Goal: Find contact information: Find contact information

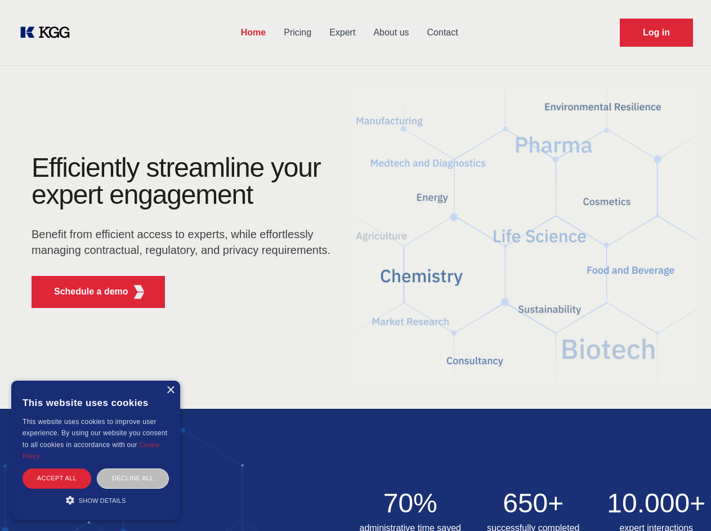
click at [355, 265] on div "Efficiently streamline your expert engagement Benefit from efficient access to …" at bounding box center [185, 235] width 342 height 163
click at [84, 292] on p "Schedule a demo" at bounding box center [91, 292] width 74 height 14
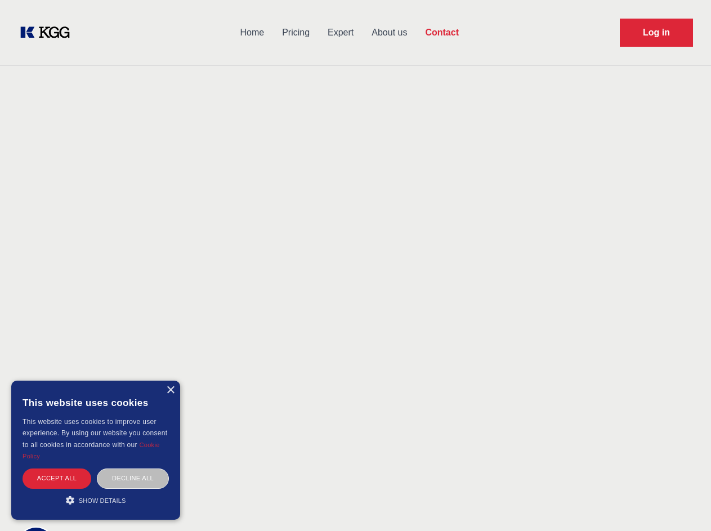
click at [170, 390] on div "× This website uses cookies This website uses cookies to improve user experienc…" at bounding box center [95, 449] width 169 height 139
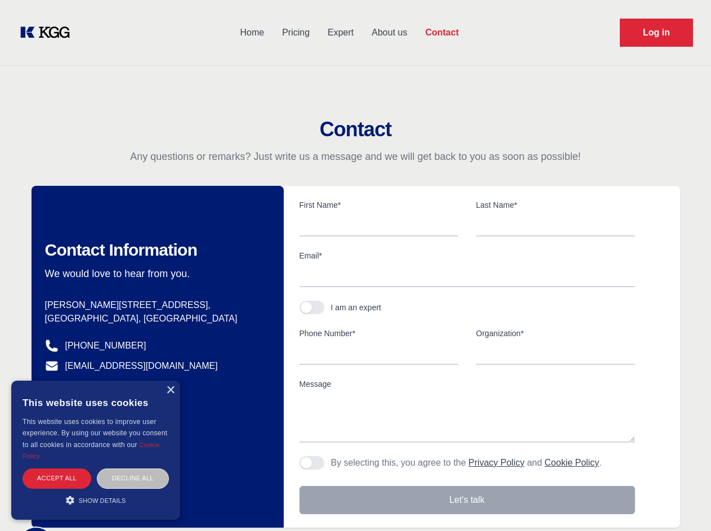
click at [57, 478] on div "Accept all" at bounding box center [57, 478] width 69 height 20
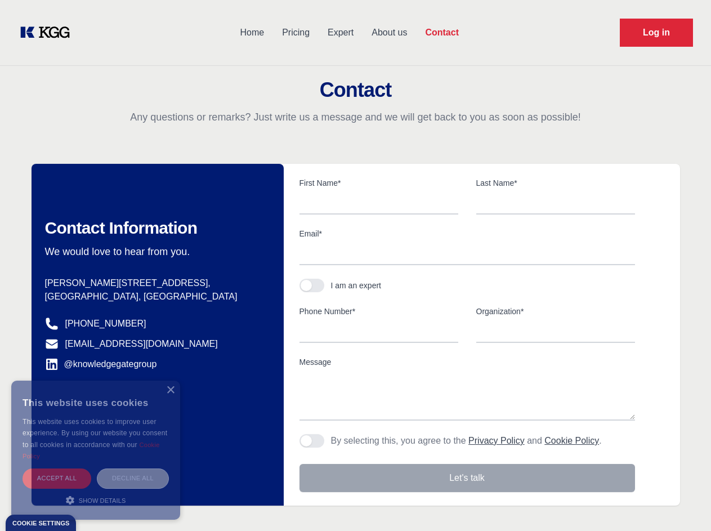
click at [133, 478] on div "Decline all" at bounding box center [133, 478] width 72 height 20
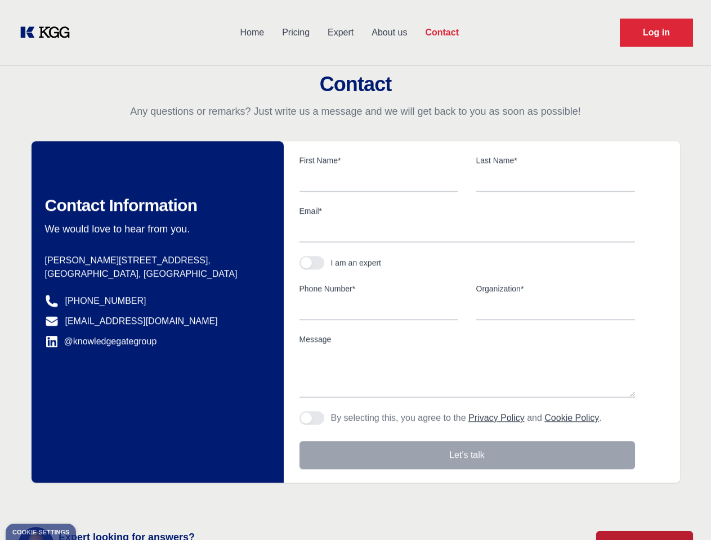
click at [96, 500] on main "Contact Any questions or remarks? Just write us a message and we will get back …" at bounding box center [355, 293] width 711 height 586
